Goal: Task Accomplishment & Management: Use online tool/utility

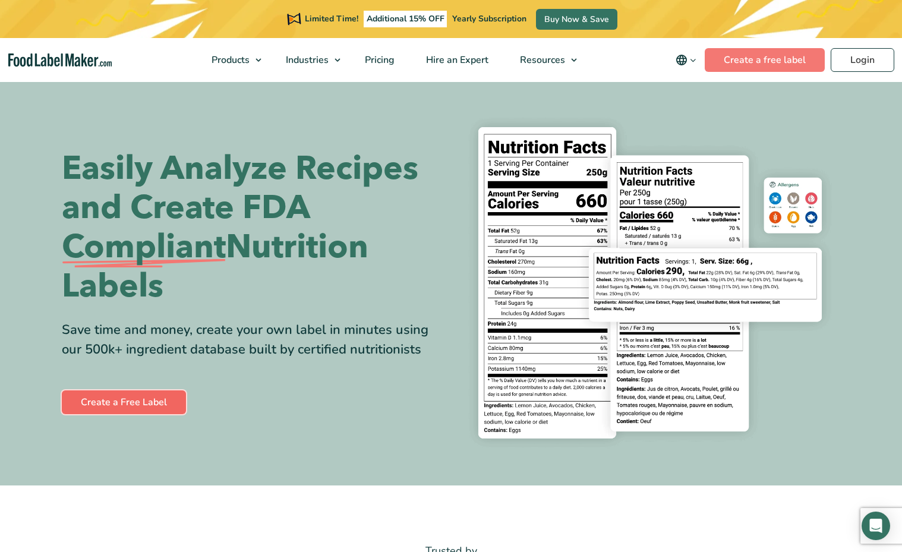
click at [104, 401] on link "Create a Free Label" at bounding box center [124, 402] width 124 height 24
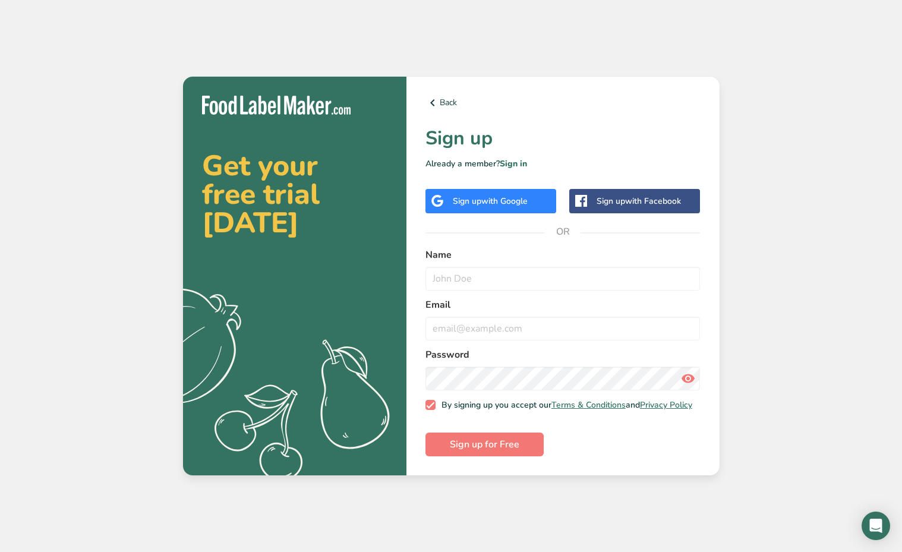
click at [525, 197] on span "with Google" at bounding box center [504, 200] width 46 height 11
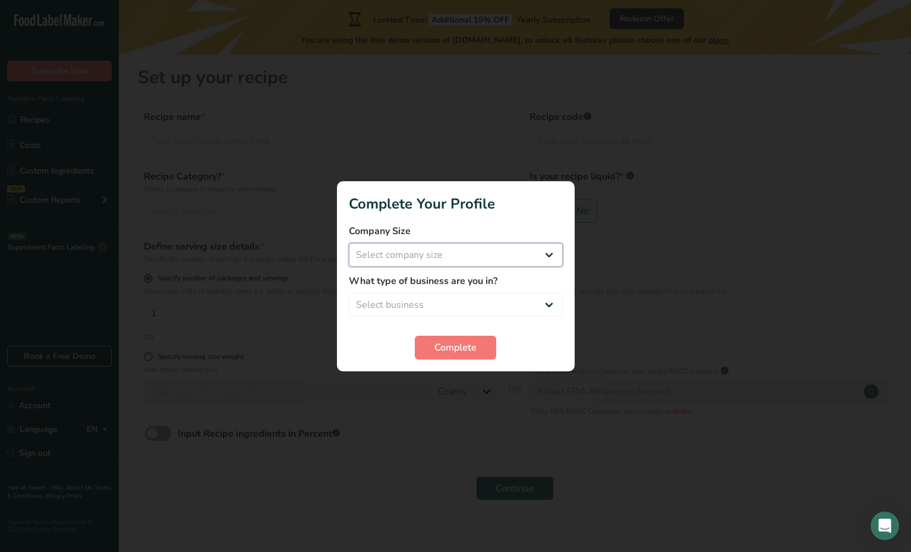
click at [481, 249] on select "Select company size Fewer than 10 Employees 10 to 50 Employees 51 to 500 Employ…" at bounding box center [456, 255] width 214 height 24
select select "1"
click at [349, 243] on select "Select company size Fewer than 10 Employees 10 to 50 Employees 51 to 500 Employ…" at bounding box center [456, 255] width 214 height 24
click at [506, 299] on select "Select business Packaged Food Manufacturer Restaurant & Cafe Bakery Meal Plans …" at bounding box center [456, 305] width 214 height 24
click at [538, 318] on form "Company Size Fewer than 10 Employees 10 to 50 Employees 51 to 500 Employees Ove…" at bounding box center [456, 291] width 214 height 135
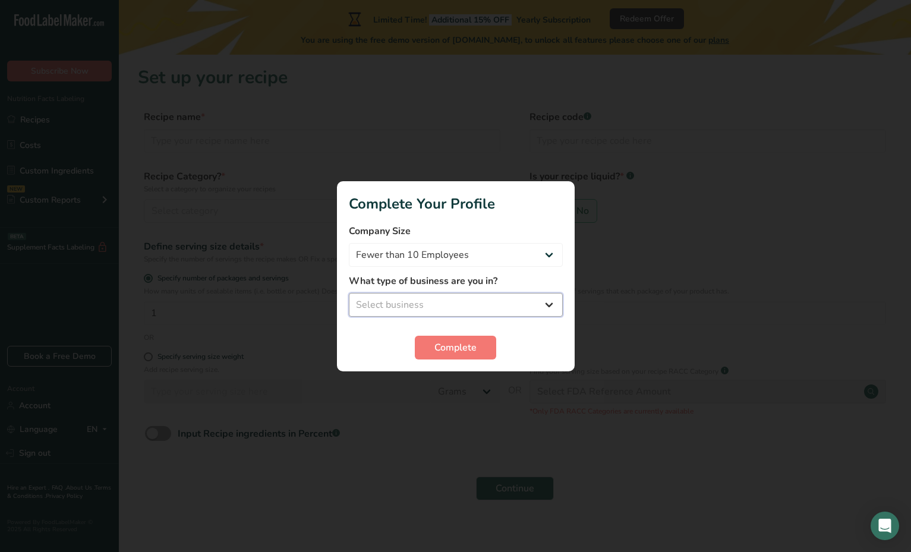
click at [365, 312] on select "Select business Packaged Food Manufacturer Restaurant & Cafe Bakery Meal Plans …" at bounding box center [456, 305] width 214 height 24
select select "1"
click at [349, 293] on select "Select business Packaged Food Manufacturer Restaurant & Cafe Bakery Meal Plans …" at bounding box center [456, 305] width 214 height 24
click at [458, 343] on span "Complete" at bounding box center [455, 347] width 42 height 14
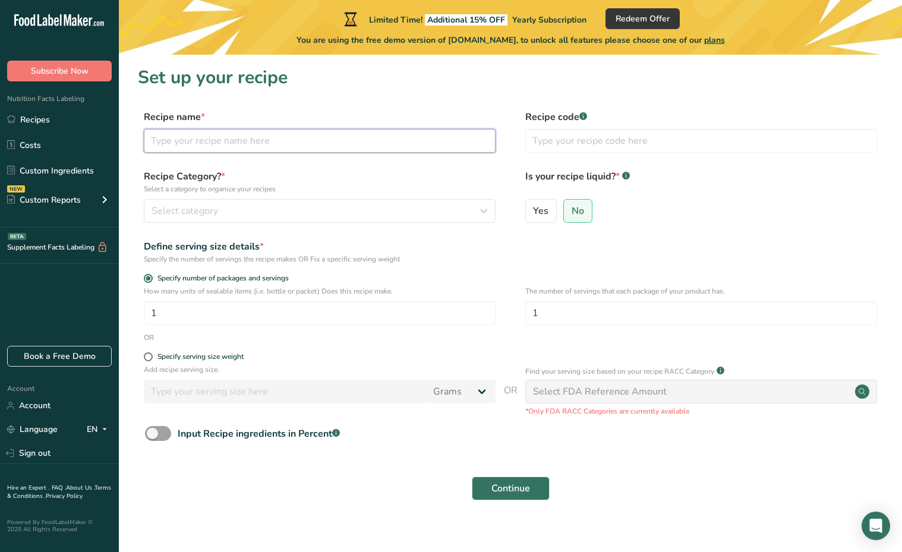
click at [296, 149] on input "text" at bounding box center [320, 141] width 352 height 24
type input "Vegan Chocolate Chips Cookies"
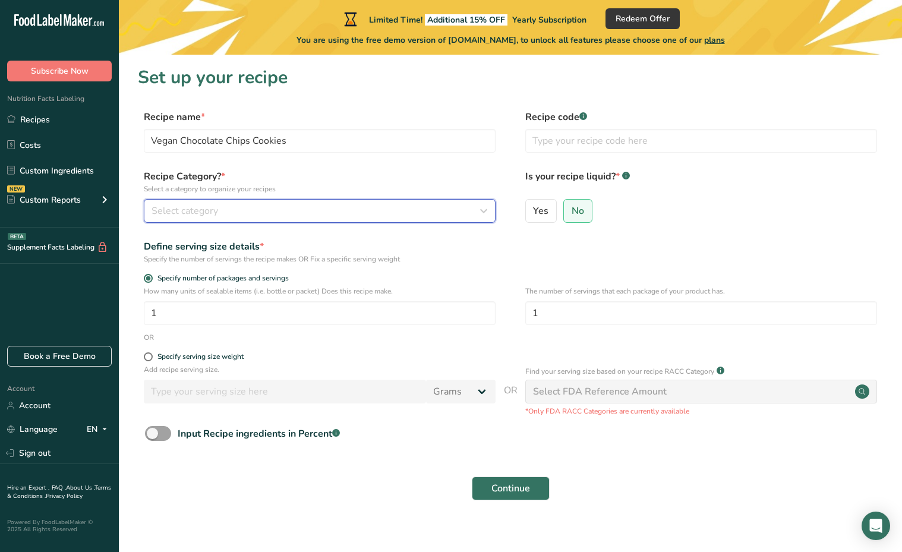
click at [214, 208] on span "Select category" at bounding box center [185, 211] width 67 height 14
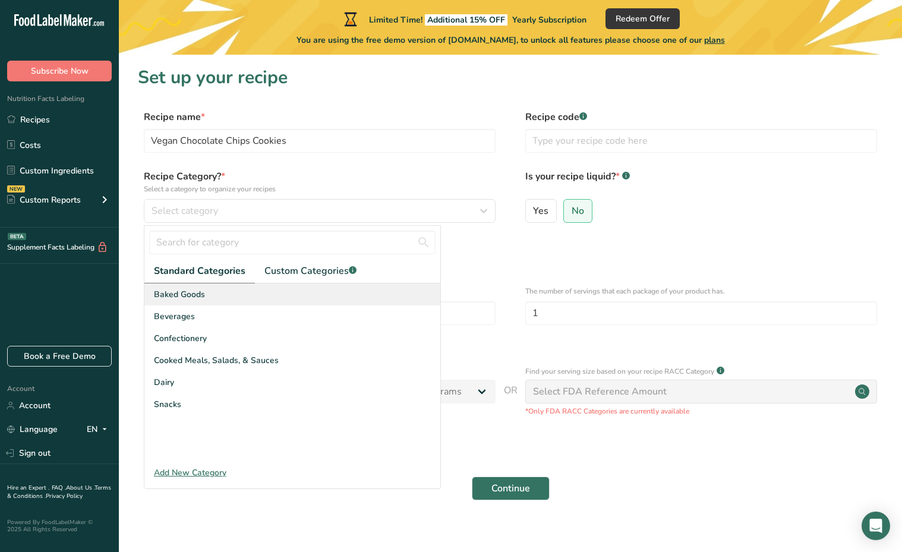
click at [228, 291] on div "Baked Goods" at bounding box center [292, 294] width 296 height 22
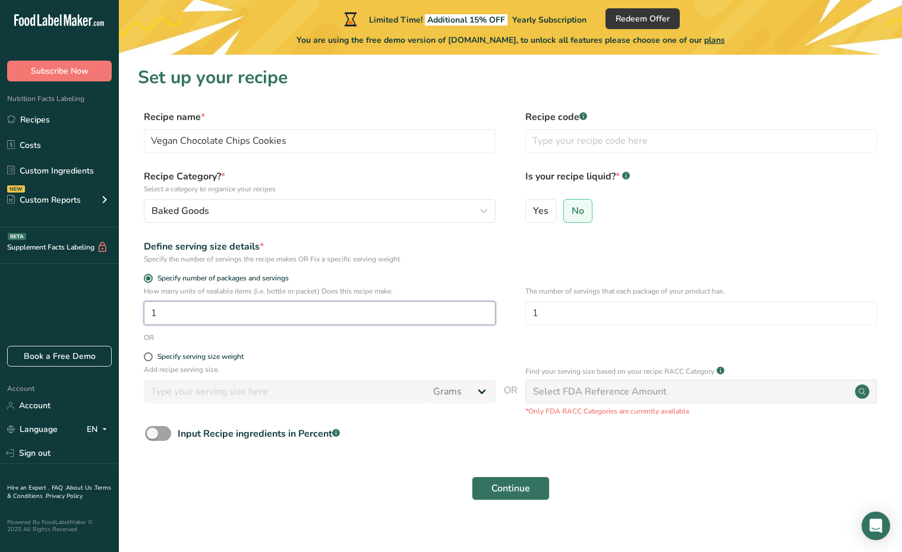
click at [192, 314] on input "1" at bounding box center [320, 313] width 352 height 24
type input "12"
click at [169, 328] on div "How many units of sealable items (i.e. bottle or packet) Does this recipe make.…" at bounding box center [510, 309] width 745 height 46
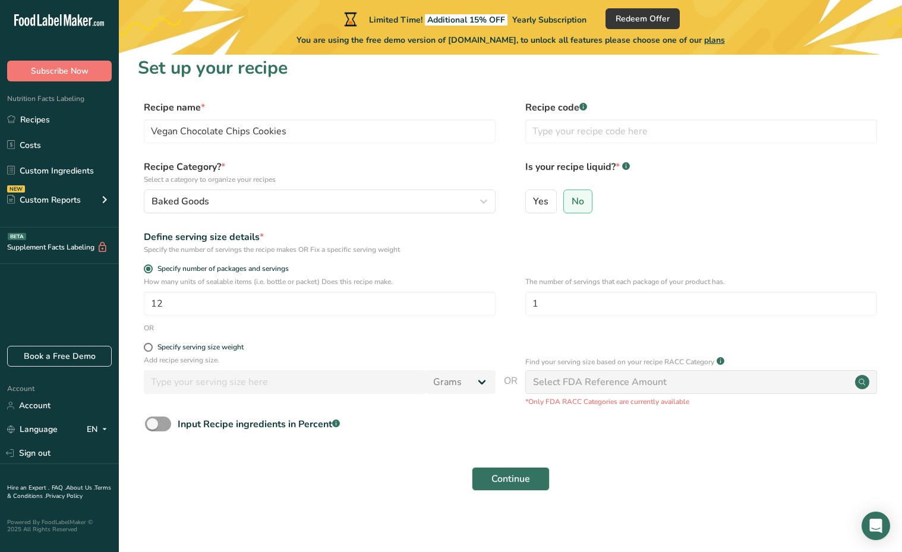
scroll to position [12, 0]
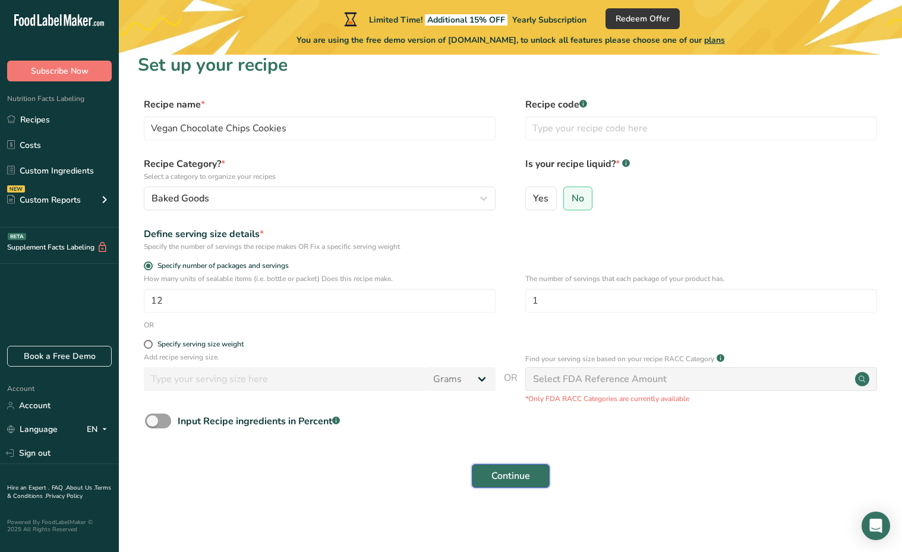
click at [513, 475] on span "Continue" at bounding box center [510, 476] width 39 height 14
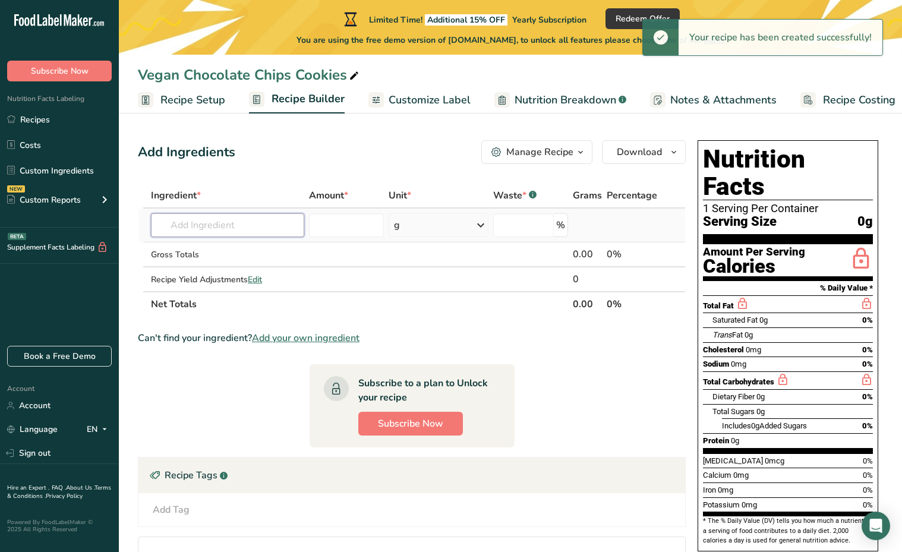
click at [239, 231] on input "text" at bounding box center [227, 225] width 153 height 24
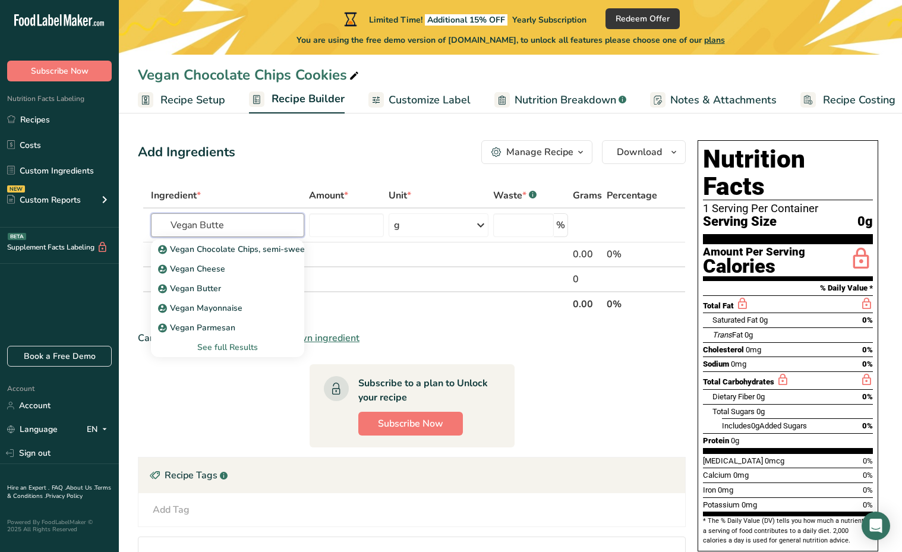
type input "Vegan Butter"
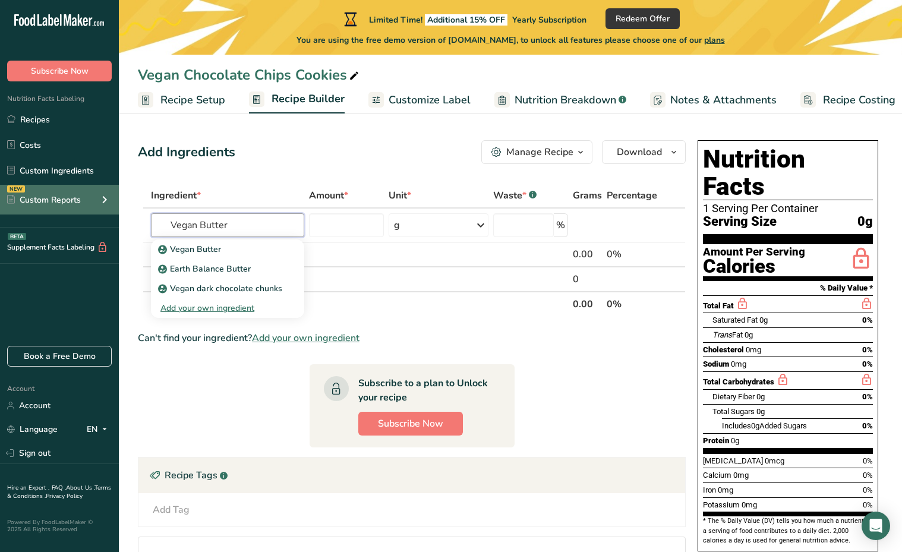
click at [26, 198] on div ".a-20{fill:#fff;} Subscribe Now Nutrition Facts Labeling Recipes Costs Custom I…" at bounding box center [451, 335] width 902 height 671
drag, startPoint x: 247, startPoint y: 220, endPoint x: 65, endPoint y: 209, distance: 182.8
click at [65, 210] on div ".a-20{fill:#fff;} Subscribe Now Nutrition Facts Labeling Recipes Costs Custom I…" at bounding box center [451, 335] width 902 height 671
type input "vegan butter"
click at [239, 252] on div "Vegan Butter" at bounding box center [217, 249] width 115 height 12
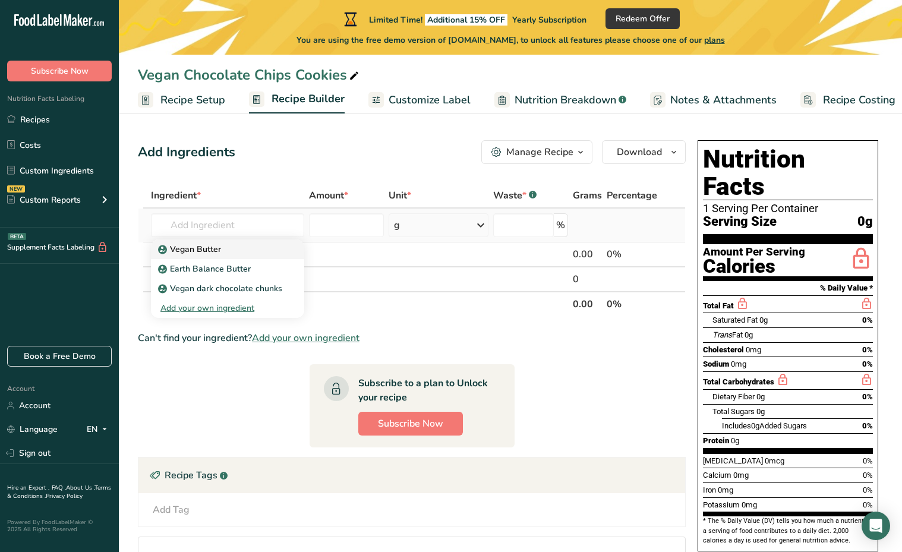
type input "Vegan Butter"
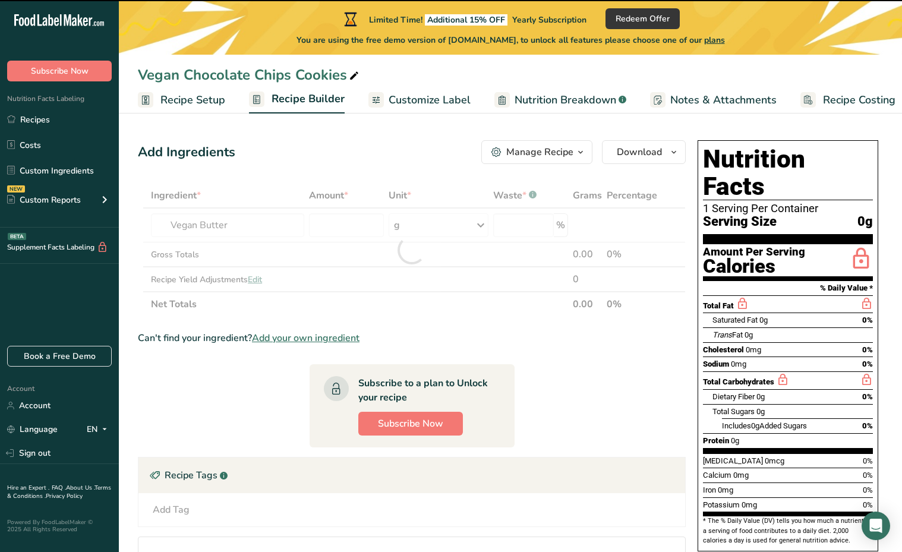
type input "0"
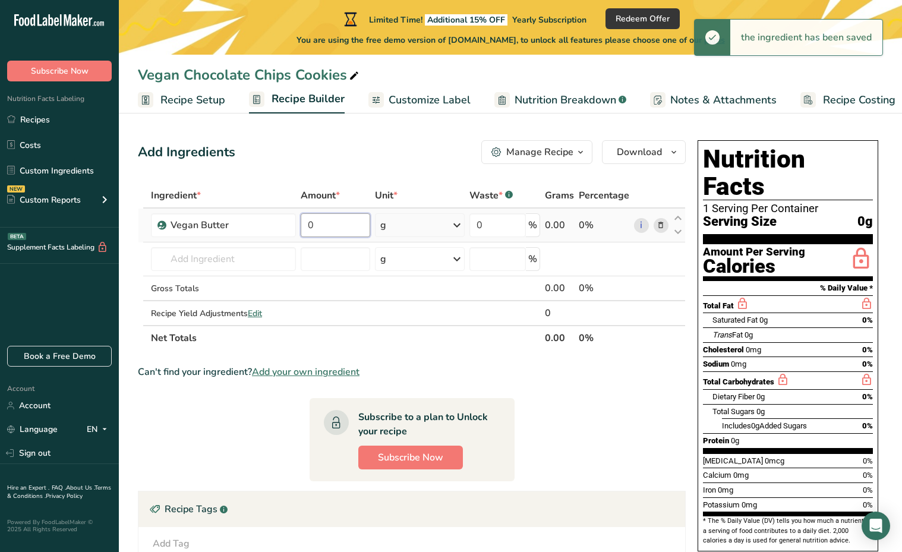
click at [346, 229] on input "0" at bounding box center [336, 225] width 70 height 24
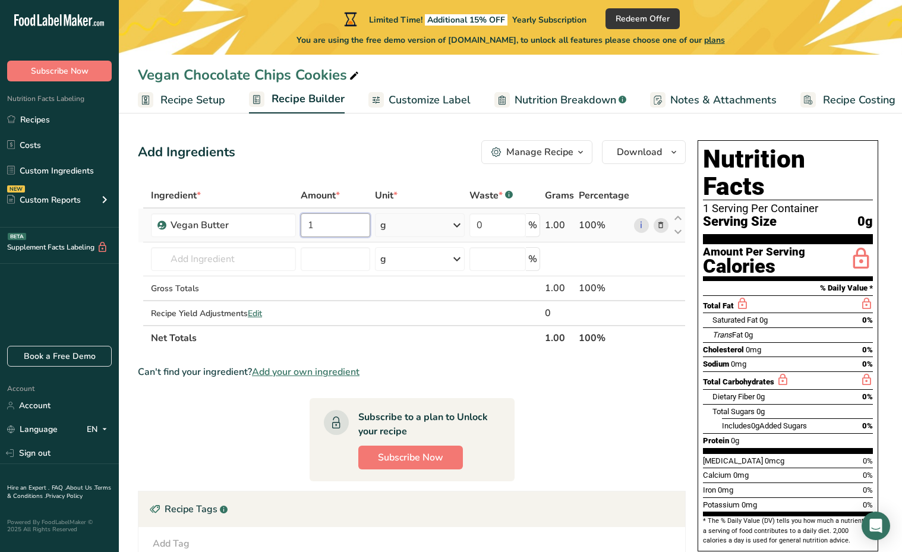
type input "1"
click at [407, 226] on div "Ingredient * Amount * Unit * Waste * .a-a{fill:#347362;}.b-a{fill:#fff;} Grams …" at bounding box center [412, 267] width 548 height 168
click at [333, 222] on input "1" at bounding box center [336, 225] width 70 height 24
type input "227"
click at [227, 255] on div "Ingredient * Amount * Unit * Waste * .a-a{fill:#347362;}.b-a{fill:#fff;} Grams …" at bounding box center [412, 267] width 548 height 168
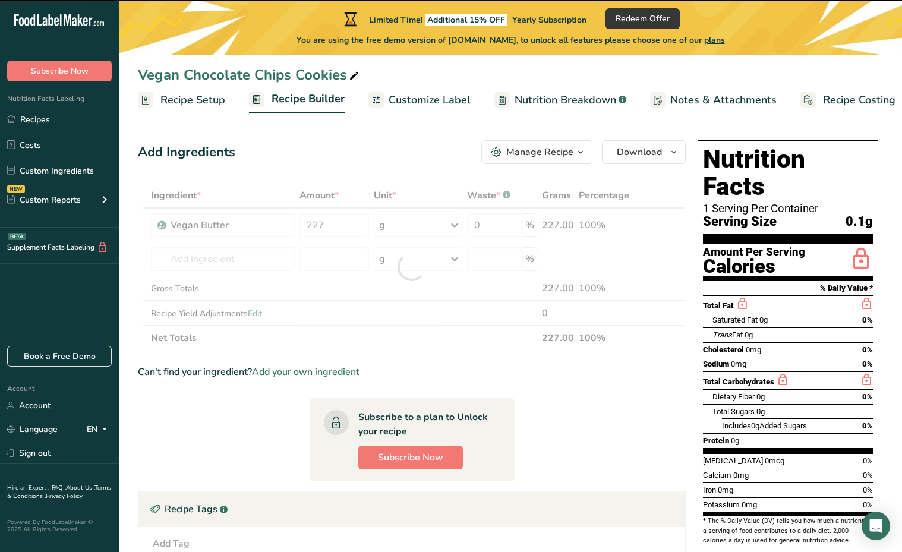
click at [228, 257] on div at bounding box center [412, 267] width 548 height 168
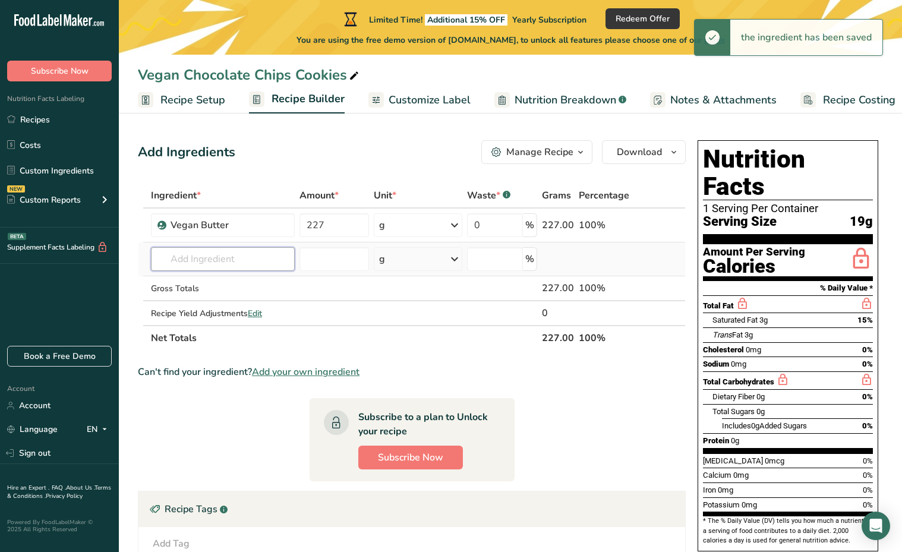
click at [259, 257] on input "text" at bounding box center [223, 259] width 144 height 24
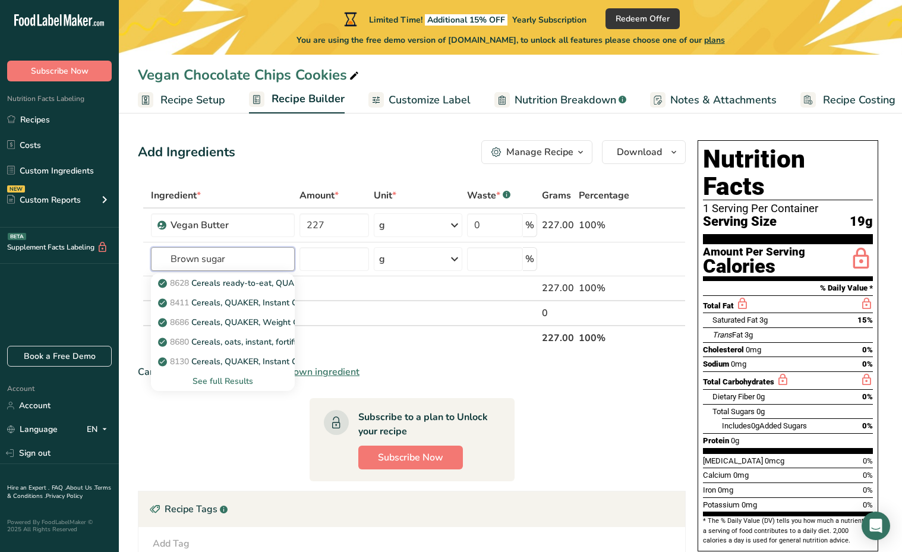
type input "Brown sugar"
click at [339, 258] on input "number" at bounding box center [334, 259] width 70 height 24
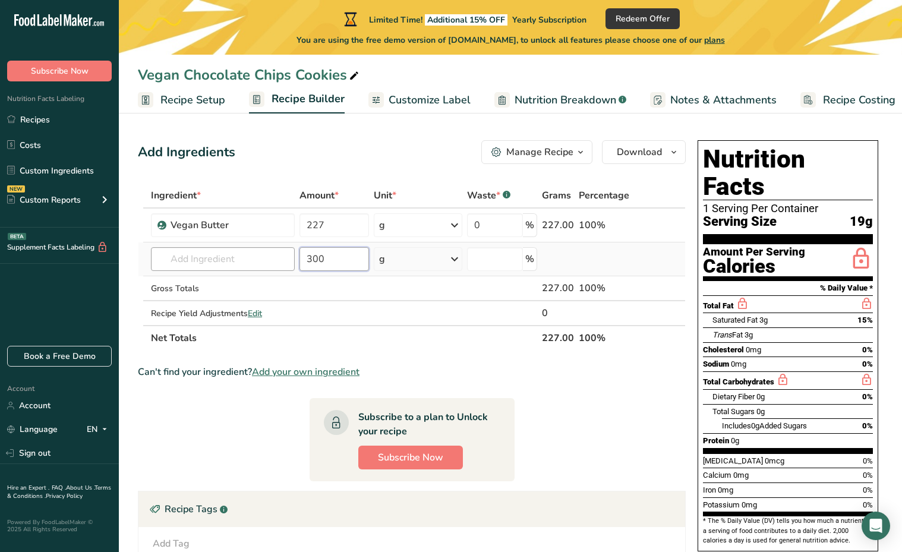
type input "300"
click at [229, 259] on input "text" at bounding box center [223, 259] width 144 height 24
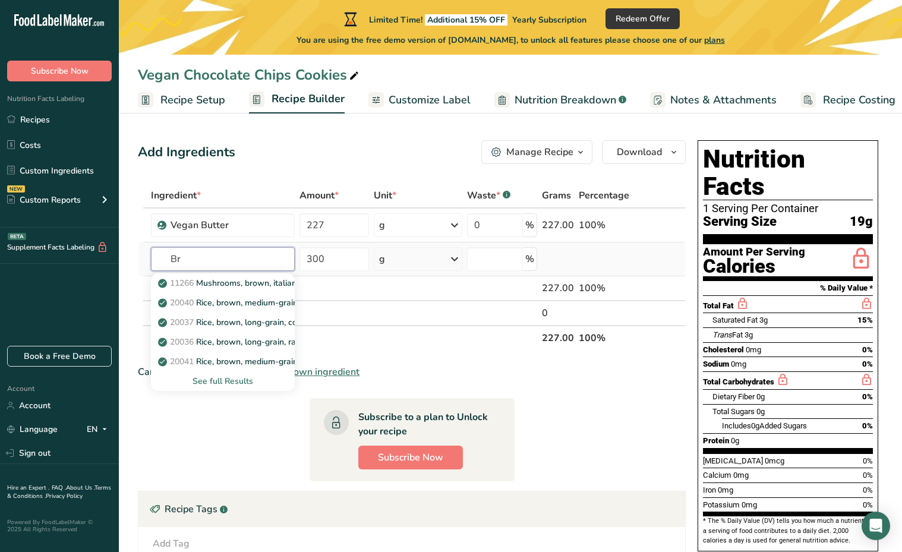
type input "B"
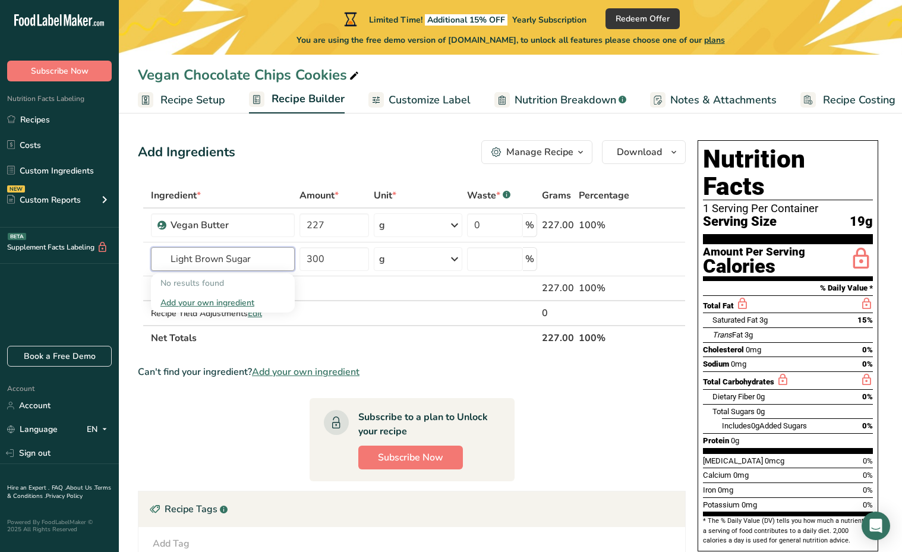
type input "Light Brown Sugar"
click at [660, 359] on section "Ingredient * Amount * Unit * Waste * .a-a{fill:#347362;}.b-a{fill:#fff;} Grams …" at bounding box center [412, 425] width 548 height 484
click at [260, 261] on input "text" at bounding box center [223, 259] width 144 height 24
type input "Light Brown Sugar"
click at [210, 302] on div "Add your own ingredient" at bounding box center [222, 302] width 125 height 12
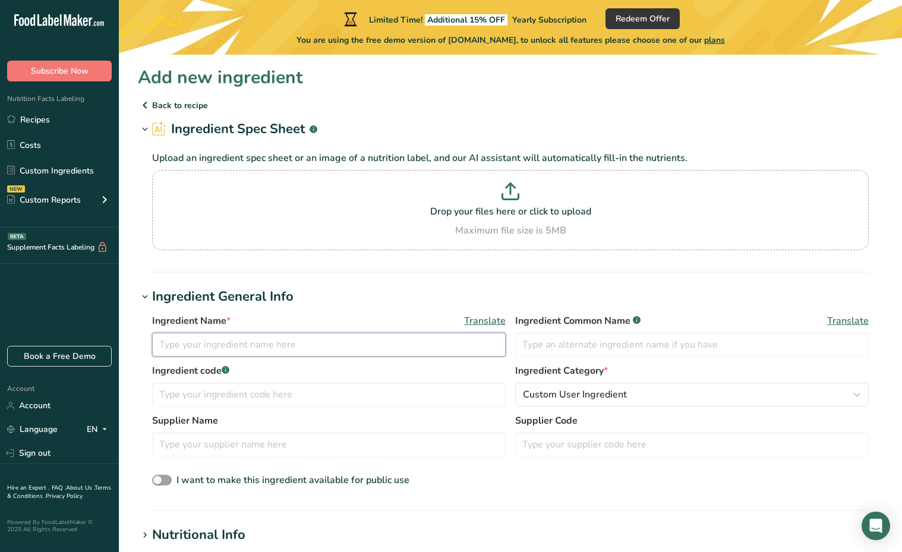
click at [232, 343] on input "text" at bounding box center [329, 345] width 354 height 24
type input "Light Brown Sugar"
click at [595, 346] on input "text" at bounding box center [692, 345] width 354 height 24
type input "Brown Sugar"
click at [666, 399] on div "Custom User Ingredient" at bounding box center [688, 394] width 331 height 14
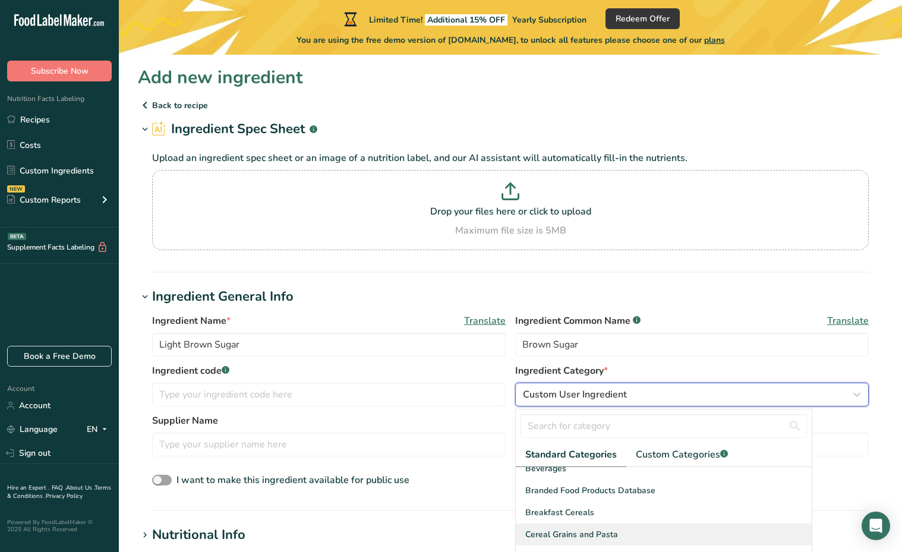
scroll to position [119, 0]
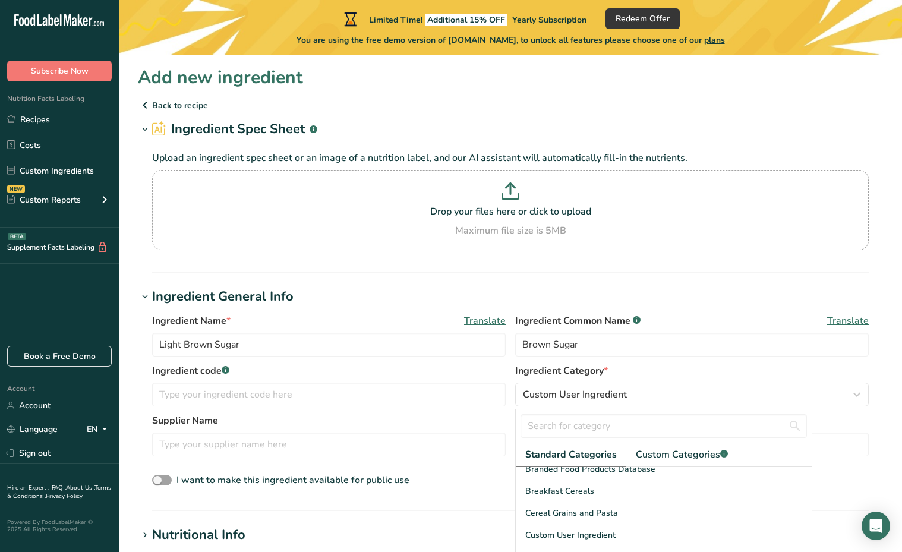
click at [880, 447] on div "Ingredient Name * Translate Light Brown Sugar Ingredient Common Name .a-a{fill:…" at bounding box center [510, 401] width 745 height 189
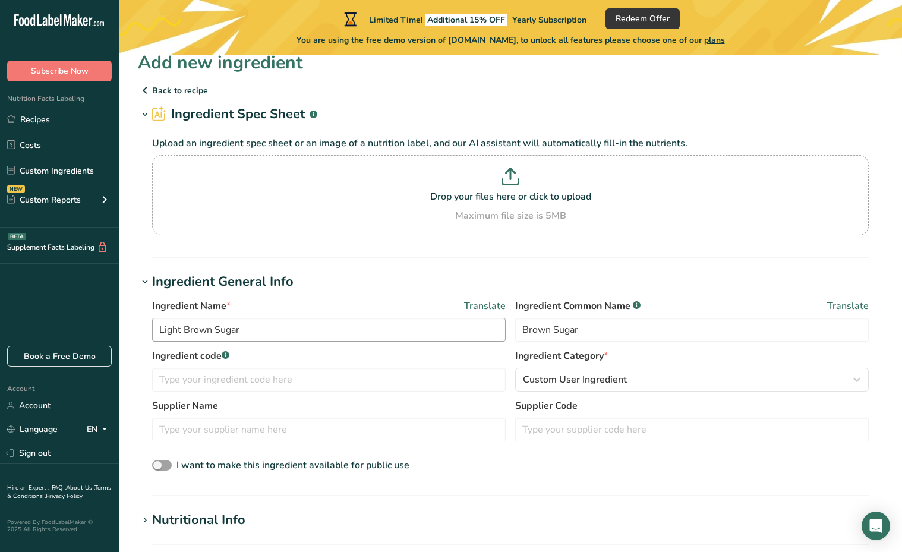
scroll to position [0, 0]
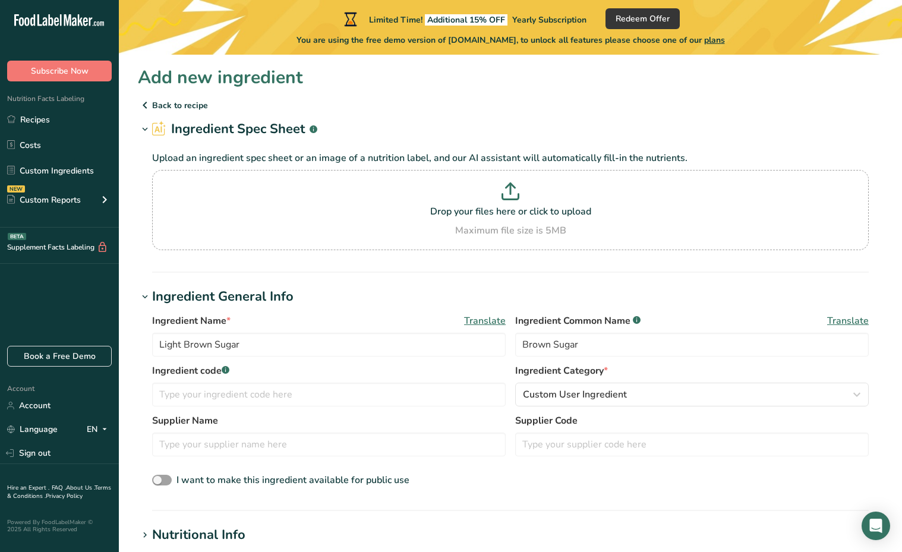
click at [176, 103] on p "Back to recipe" at bounding box center [510, 105] width 745 height 14
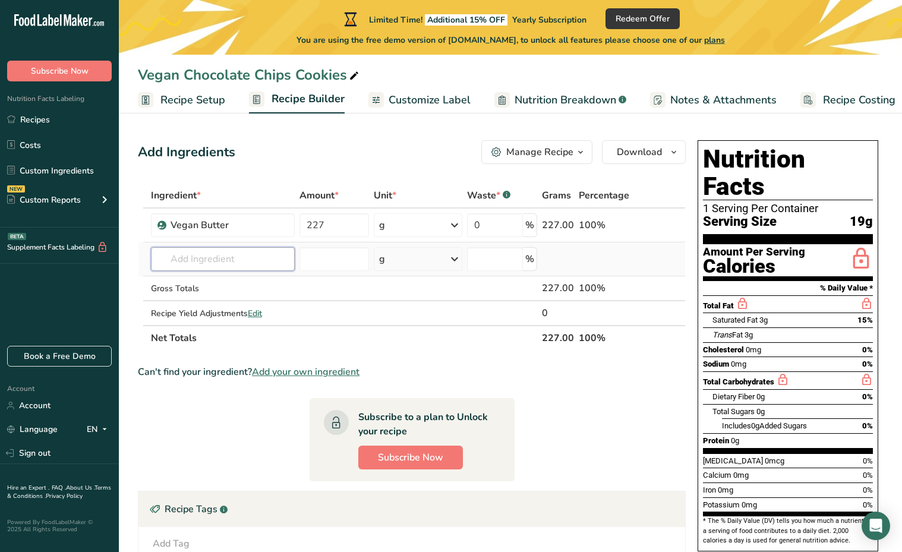
click at [226, 266] on input "text" at bounding box center [223, 259] width 144 height 24
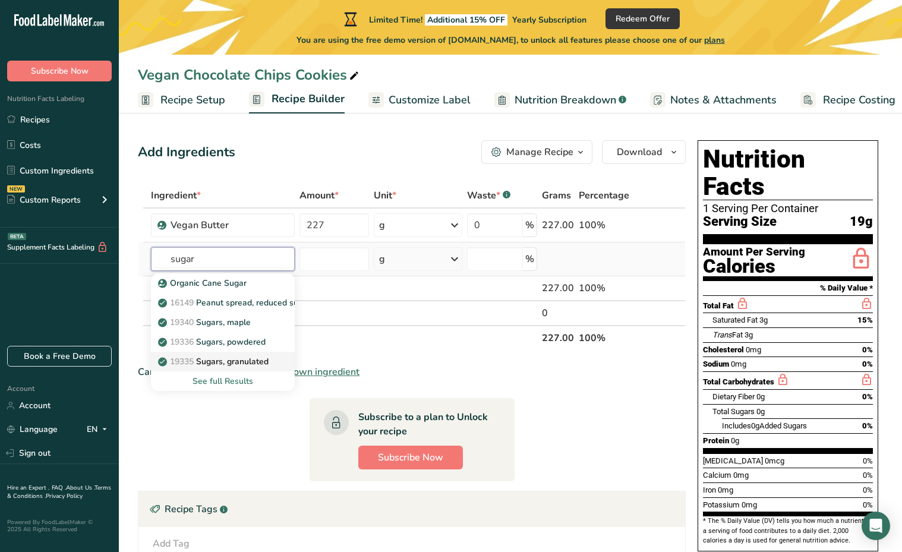
type input "sugar"
click at [276, 362] on link "19335 Sugars, granulated" at bounding box center [223, 362] width 144 height 20
type input "Sugars, granulated"
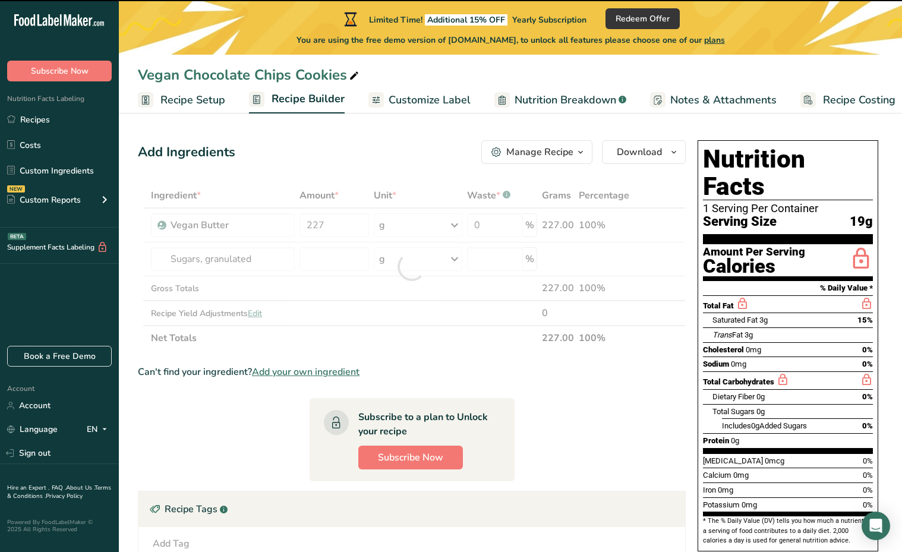
type input "0"
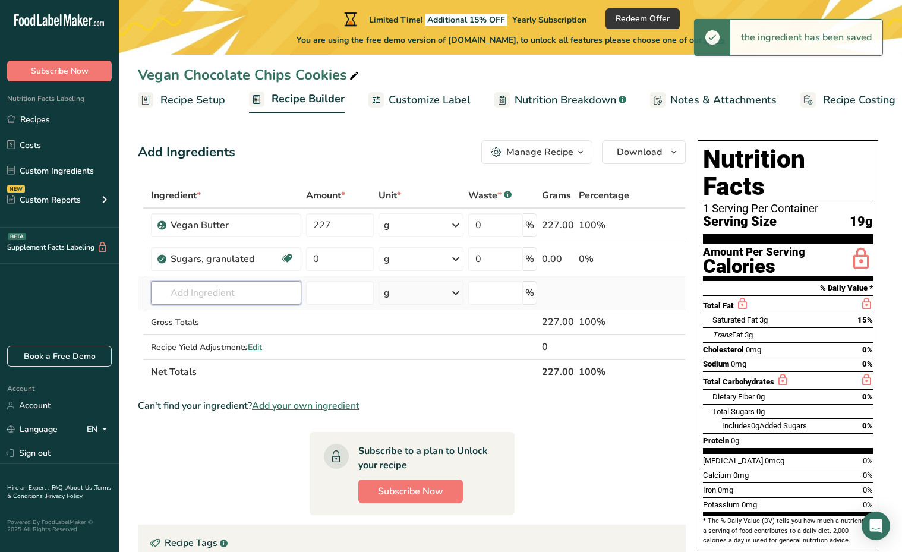
click at [246, 295] on input "text" at bounding box center [226, 293] width 150 height 24
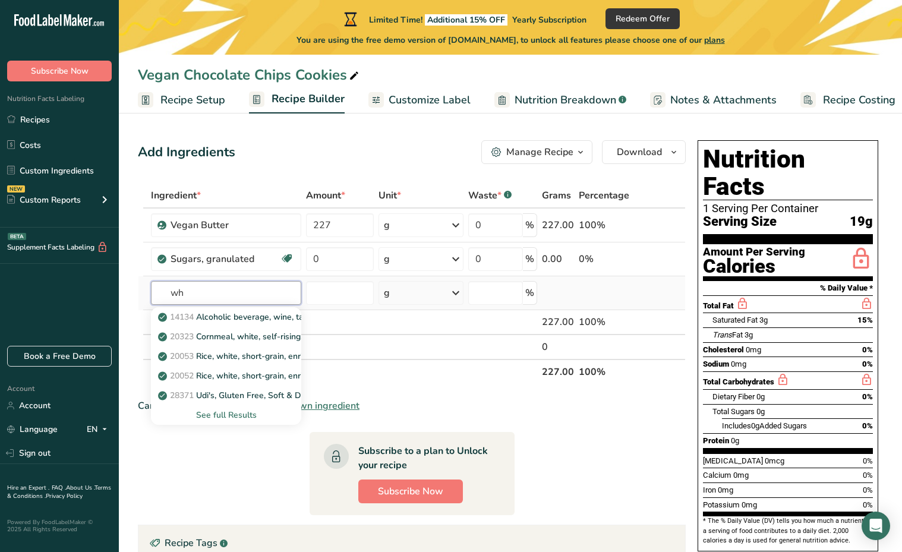
type input "w"
type input "mol"
click at [245, 370] on div "19304 Molasses" at bounding box center [216, 376] width 112 height 12
type input "Molasses"
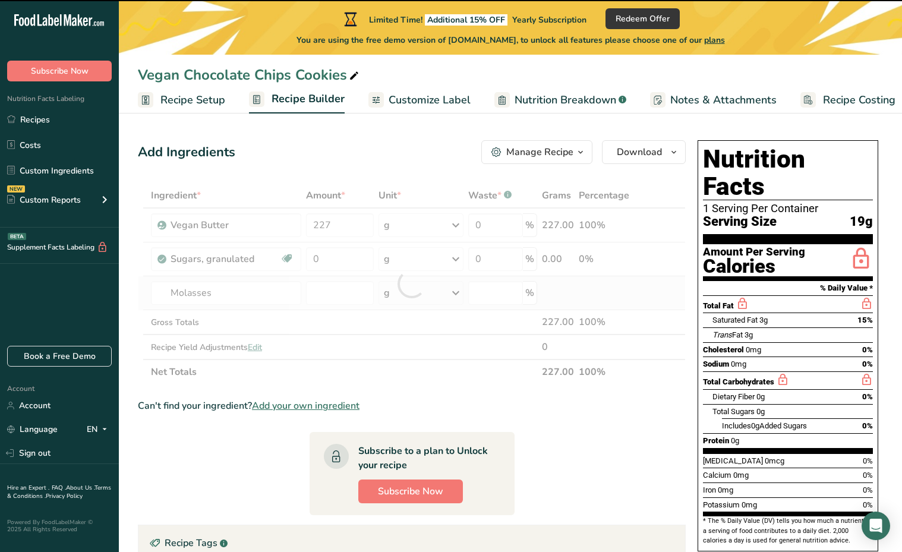
type input "0"
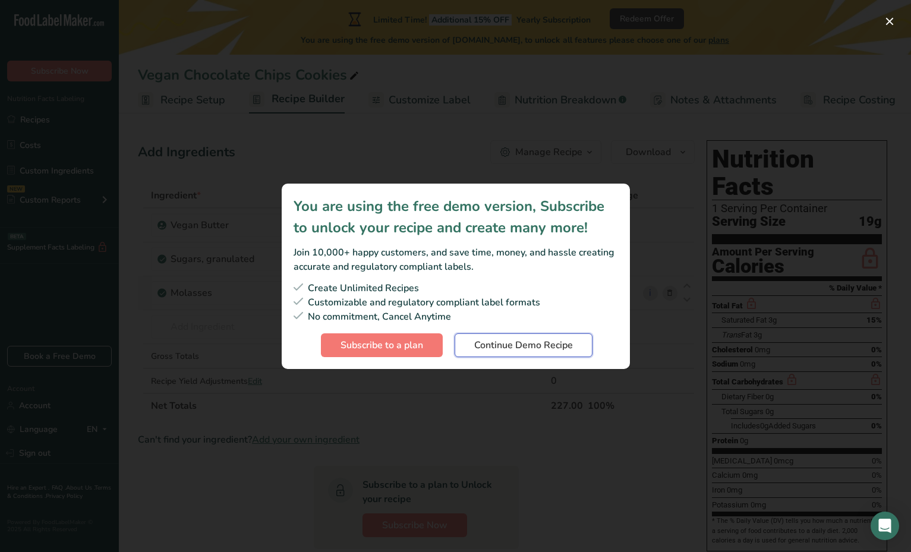
click at [567, 345] on span "Continue Demo Recipe" at bounding box center [523, 345] width 99 height 14
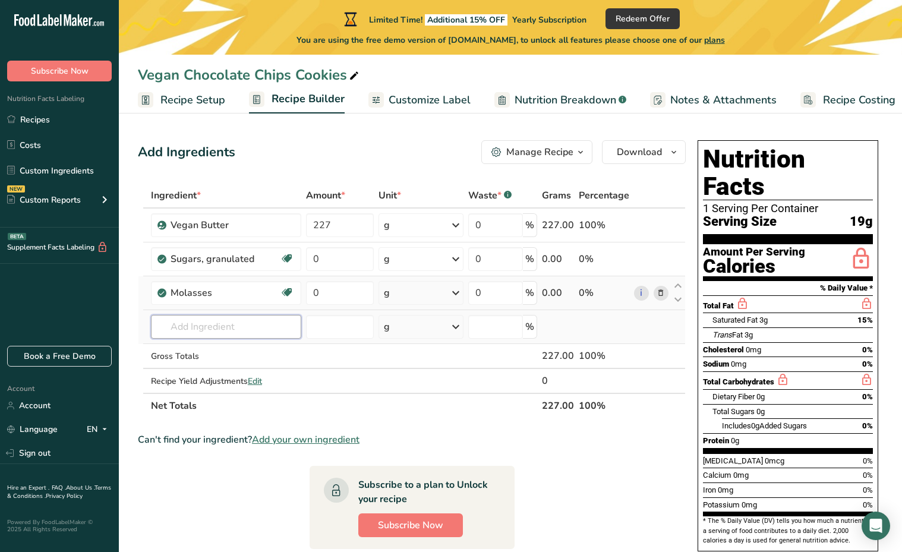
click at [228, 323] on input "text" at bounding box center [226, 327] width 150 height 24
type input "vanilla bean"
click at [660, 411] on th at bounding box center [651, 405] width 39 height 25
click at [220, 332] on input "text" at bounding box center [226, 327] width 150 height 24
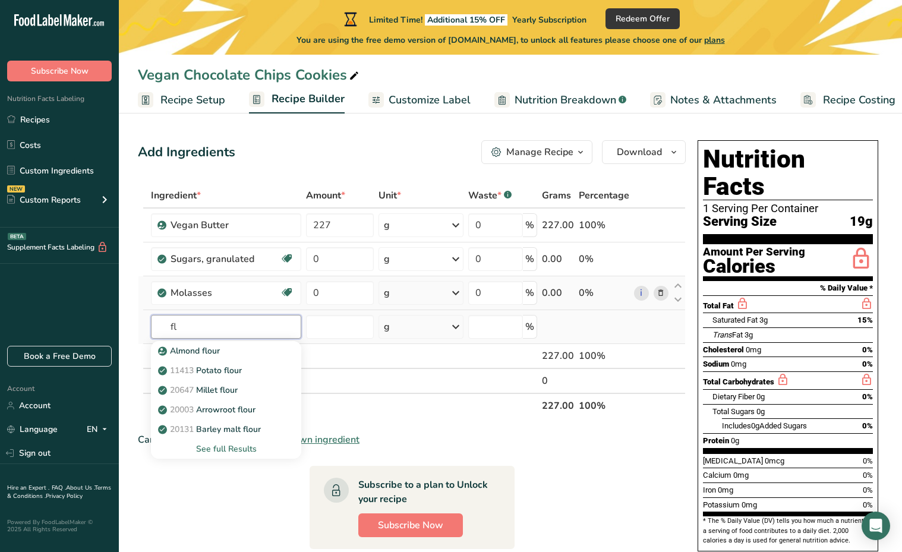
type input "f"
type input "flour cake"
